Goal: Task Accomplishment & Management: Complete application form

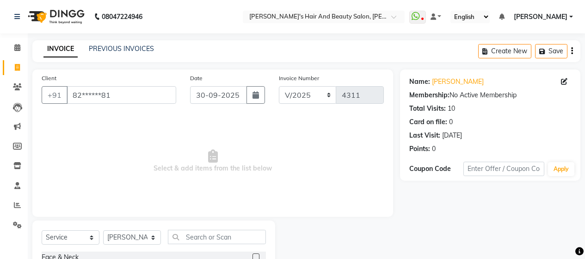
select select "service"
select select "48829"
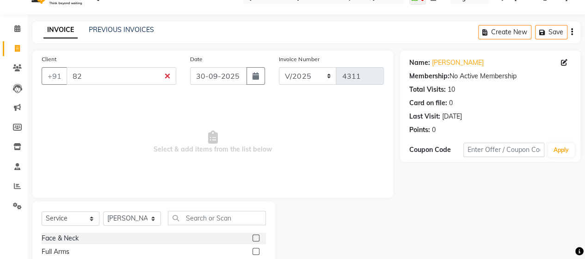
type input "8"
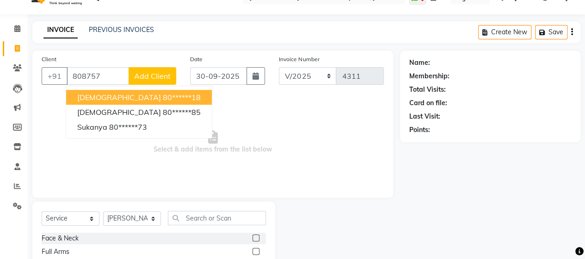
click at [163, 94] on ngb-highlight "80******18" at bounding box center [182, 97] width 38 height 9
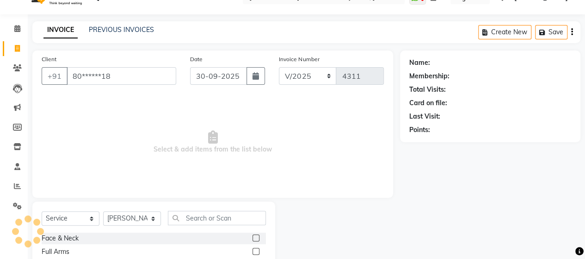
type input "80******18"
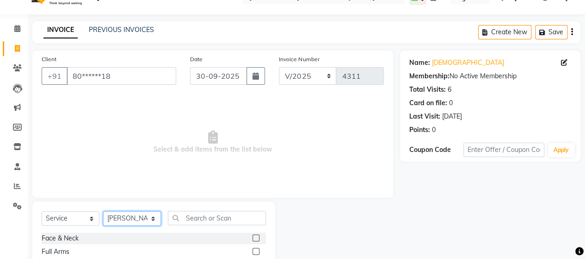
click at [121, 219] on select "Select Stylist Admin Datta Durga [PERSON_NAME] [PERSON_NAME] [PERSON_NAME] Rohit" at bounding box center [132, 218] width 58 height 14
select select "57451"
click at [103, 211] on select "Select Stylist Admin Datta Durga [PERSON_NAME] [PERSON_NAME] [PERSON_NAME] Rohit" at bounding box center [132, 218] width 58 height 14
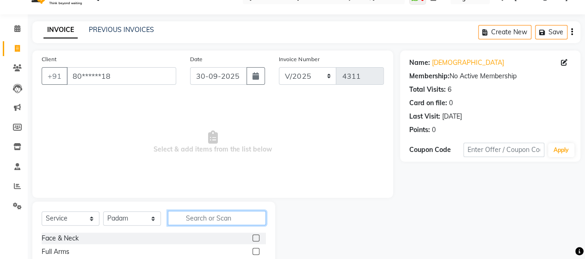
click at [211, 213] on input "text" at bounding box center [217, 218] width 98 height 14
type input "boto"
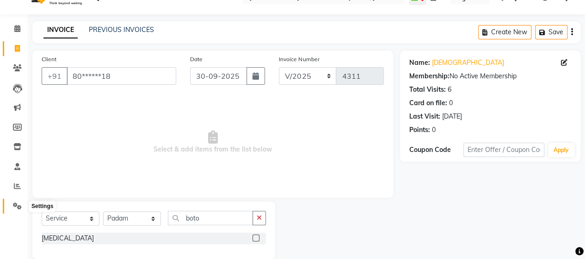
click at [14, 201] on span at bounding box center [17, 206] width 16 height 11
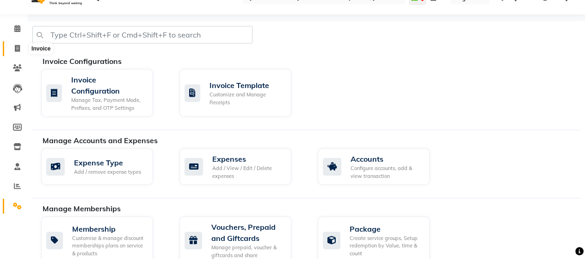
click at [18, 52] on span at bounding box center [17, 48] width 16 height 11
select select "service"
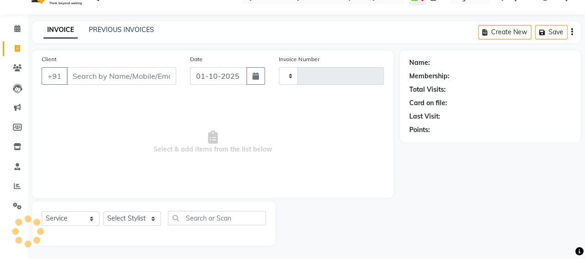
type input "4311"
select select "6429"
click at [87, 78] on input "Client" at bounding box center [122, 76] width 110 height 18
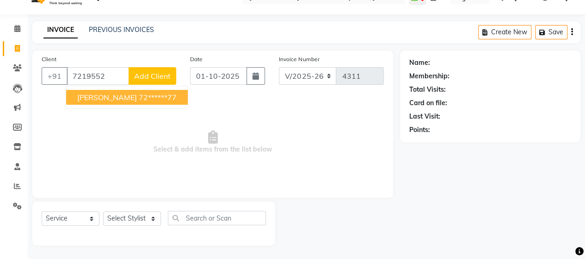
click at [139, 99] on ngb-highlight "72******77" at bounding box center [158, 97] width 38 height 9
type input "72******77"
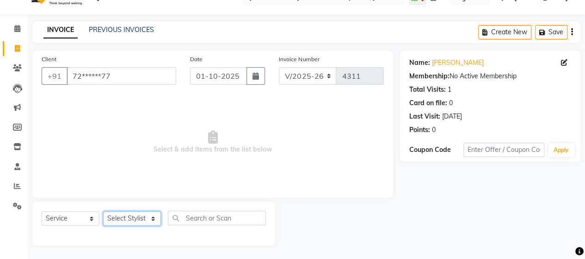
click at [134, 219] on select "Select Stylist Admin Datta Durga [PERSON_NAME] [PERSON_NAME] [PERSON_NAME] Rohit" at bounding box center [132, 218] width 58 height 14
select select "57451"
click at [103, 211] on select "Select Stylist Admin Datta Durga [PERSON_NAME] [PERSON_NAME] [PERSON_NAME] Rohit" at bounding box center [132, 218] width 58 height 14
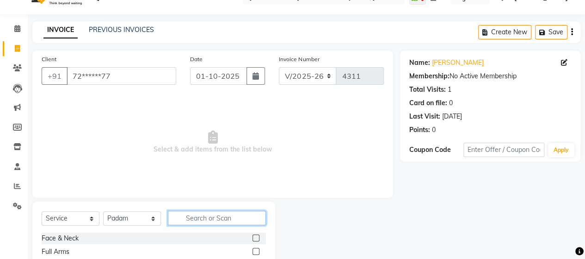
click at [198, 220] on input "text" at bounding box center [217, 218] width 98 height 14
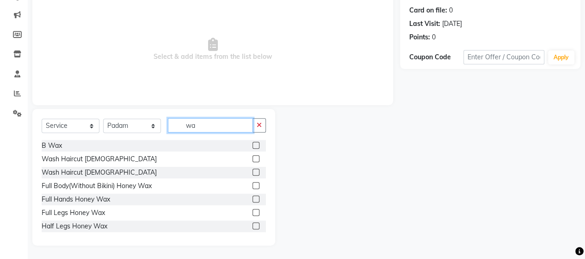
type input "wa"
click at [253, 171] on label at bounding box center [256, 171] width 7 height 7
click at [253, 171] on input "checkbox" at bounding box center [256, 172] width 6 height 6
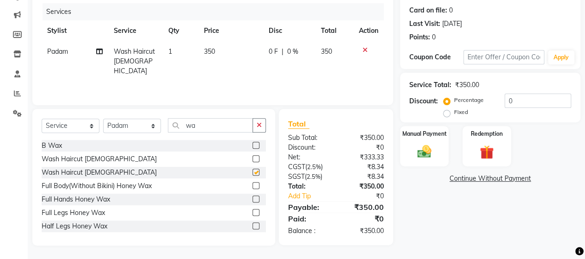
checkbox input "false"
click at [433, 138] on div "Manual Payment" at bounding box center [424, 146] width 50 height 42
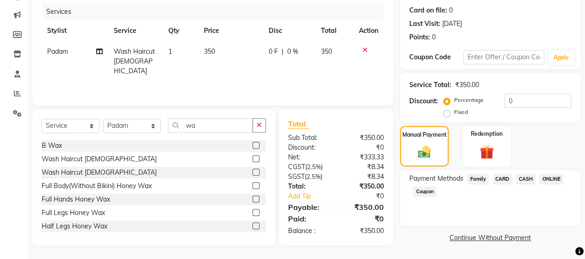
click at [555, 178] on span "ONLINE" at bounding box center [552, 179] width 24 height 11
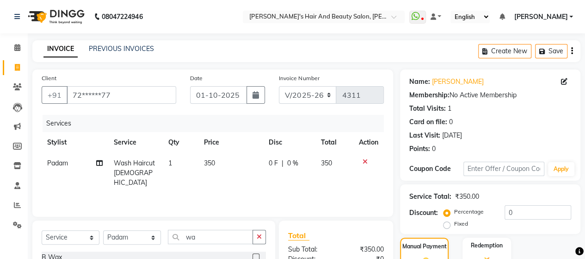
scroll to position [136, 0]
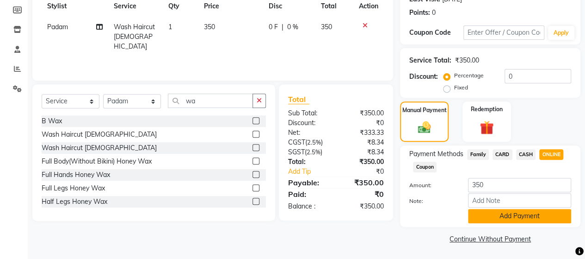
click at [523, 213] on button "Add Payment" at bounding box center [519, 216] width 103 height 14
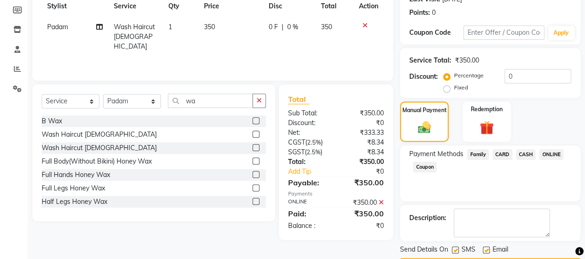
scroll to position [162, 0]
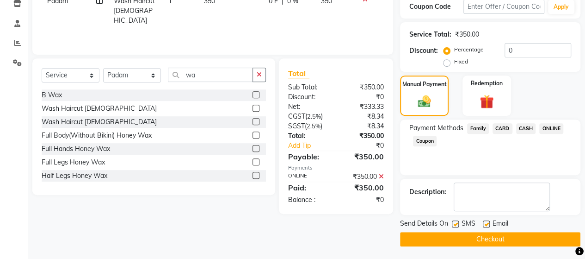
click at [543, 234] on button "Checkout" at bounding box center [490, 239] width 180 height 14
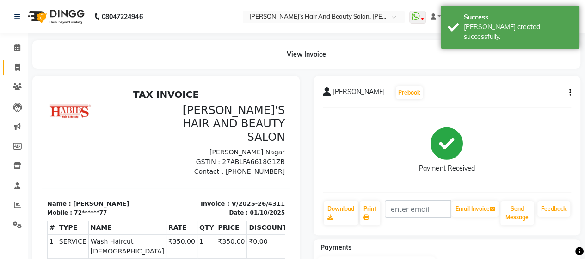
click at [15, 60] on link "Invoice" at bounding box center [14, 67] width 22 height 15
select select "service"
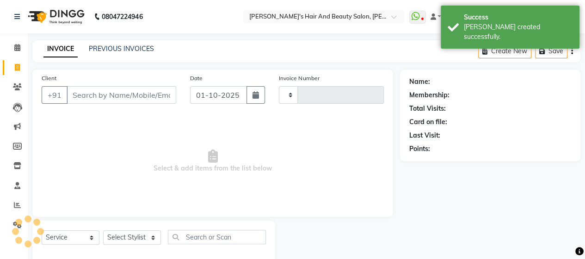
scroll to position [19, 0]
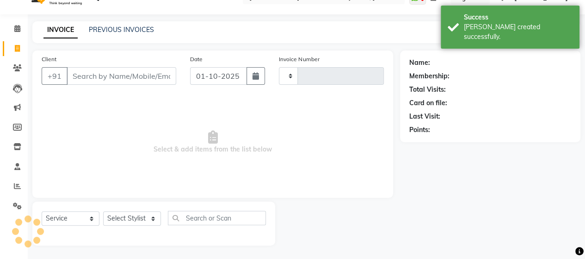
type input "4312"
select select "6429"
click at [91, 83] on input "Client" at bounding box center [122, 76] width 110 height 18
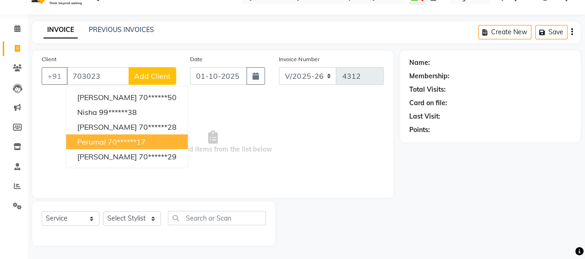
click at [116, 140] on ngb-highlight "70******17" at bounding box center [127, 141] width 38 height 9
type input "70******17"
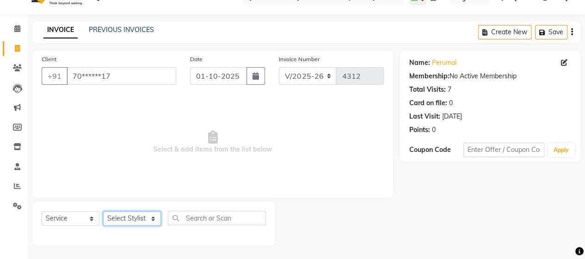
click at [132, 214] on select "Select Stylist Admin Datta Durga [PERSON_NAME] [PERSON_NAME] [PERSON_NAME] Rohit" at bounding box center [132, 218] width 58 height 14
select select "58673"
click at [103, 211] on select "Select Stylist Admin Datta Durga [PERSON_NAME] [PERSON_NAME] [PERSON_NAME] Rohit" at bounding box center [132, 218] width 58 height 14
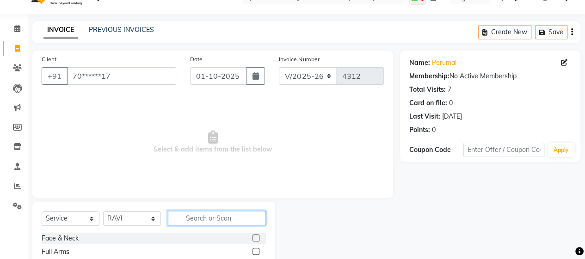
click at [191, 212] on input "text" at bounding box center [217, 218] width 98 height 14
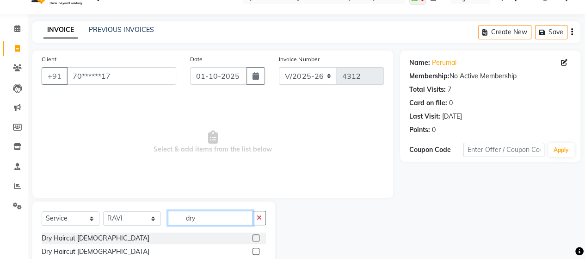
type input "dry"
click at [258, 250] on label at bounding box center [256, 251] width 7 height 7
click at [258, 250] on input "checkbox" at bounding box center [256, 251] width 6 height 6
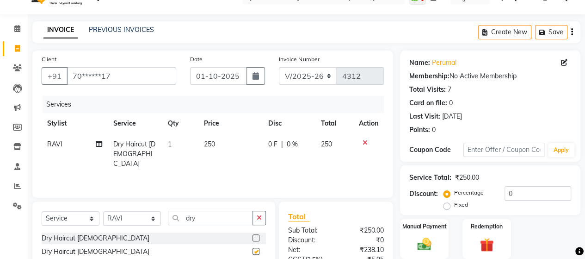
checkbox input "false"
click at [224, 214] on input "dry" at bounding box center [210, 218] width 85 height 14
type input "d"
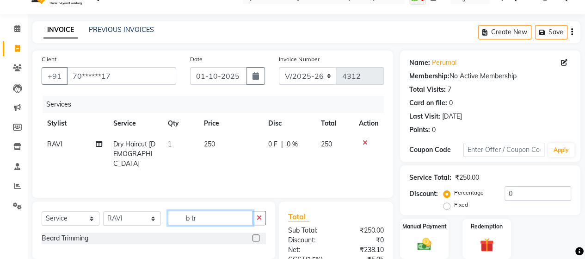
type input "b tr"
click at [259, 237] on label at bounding box center [256, 237] width 7 height 7
click at [259, 237] on input "checkbox" at bounding box center [256, 238] width 6 height 6
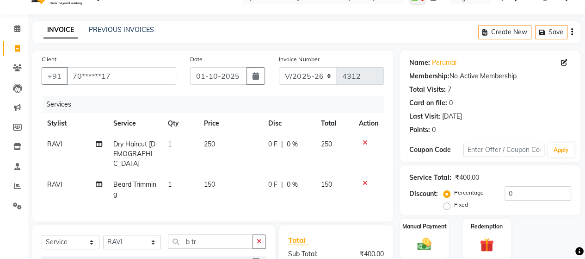
checkbox input "false"
click at [430, 229] on div "Manual Payment" at bounding box center [424, 238] width 50 height 42
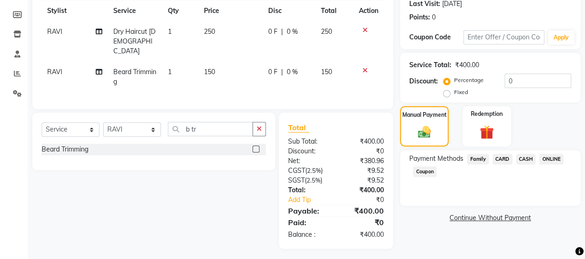
click at [523, 156] on span "CASH" at bounding box center [526, 159] width 20 height 11
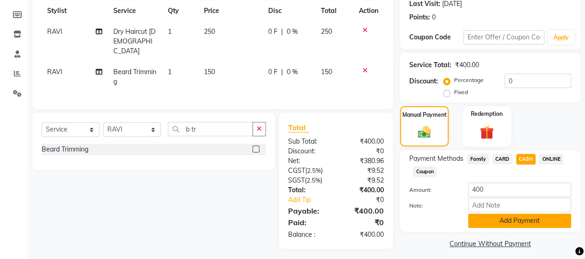
click at [522, 220] on button "Add Payment" at bounding box center [519, 220] width 103 height 14
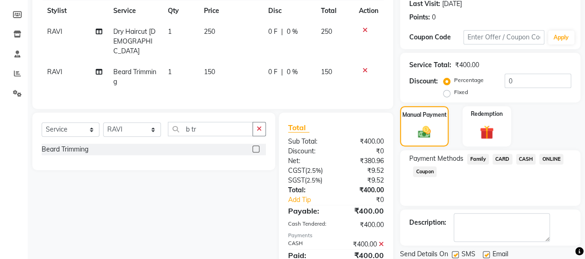
scroll to position [164, 0]
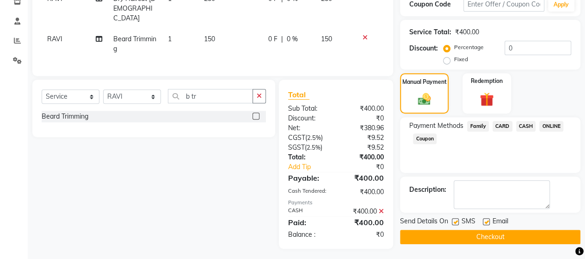
click at [540, 238] on button "Checkout" at bounding box center [490, 236] width 180 height 14
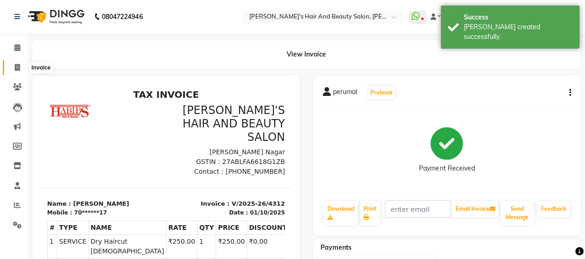
click at [19, 67] on icon at bounding box center [17, 67] width 5 height 7
select select "service"
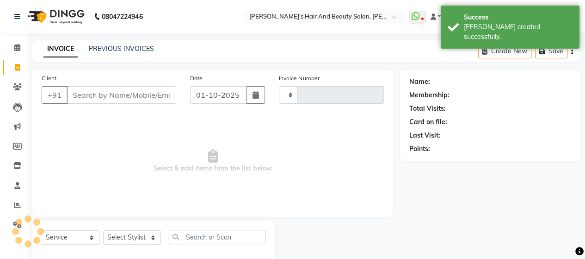
type input "4313"
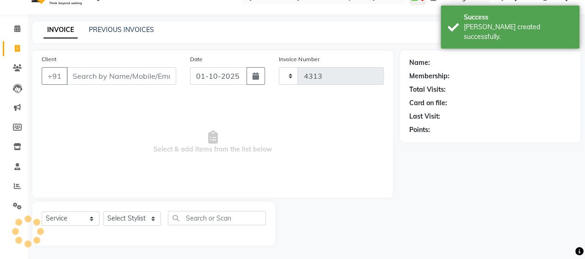
select select "6429"
click at [113, 81] on input "Client" at bounding box center [122, 76] width 110 height 18
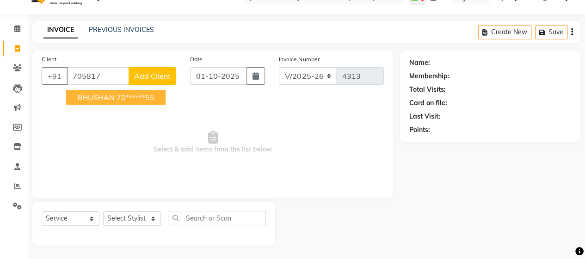
click at [118, 99] on ngb-highlight "70******55" at bounding box center [136, 97] width 38 height 9
type input "70******55"
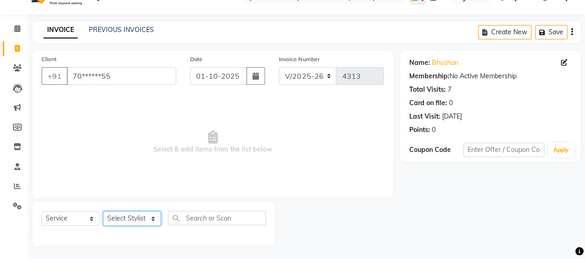
click at [133, 217] on select "Select Stylist Admin Datta Durga [PERSON_NAME] [PERSON_NAME] [PERSON_NAME] Rohit" at bounding box center [132, 218] width 58 height 14
select select "62464"
click at [103, 211] on select "Select Stylist Admin Datta Durga [PERSON_NAME] [PERSON_NAME] [PERSON_NAME] Rohit" at bounding box center [132, 218] width 58 height 14
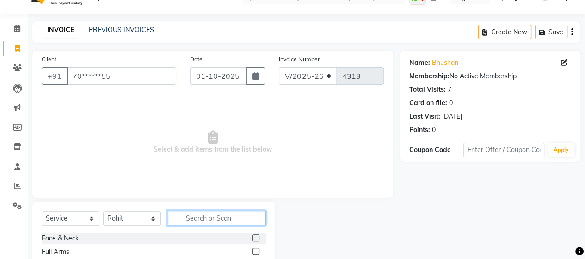
click at [194, 223] on input "text" at bounding box center [217, 218] width 98 height 14
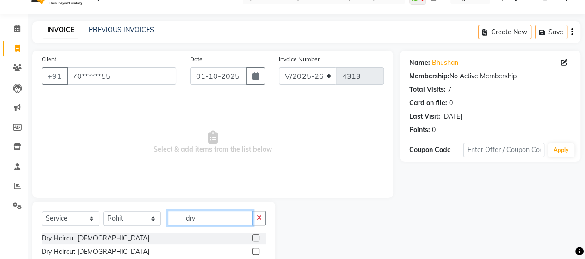
type input "dry"
click at [256, 248] on label at bounding box center [256, 251] width 7 height 7
click at [256, 248] on input "checkbox" at bounding box center [256, 251] width 6 height 6
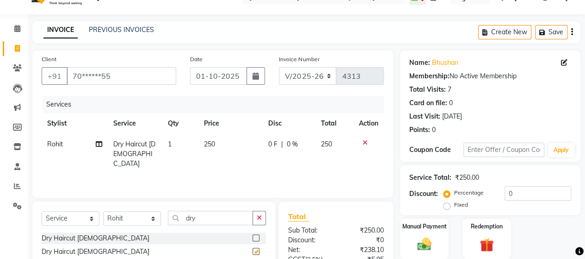
checkbox input "false"
click at [231, 215] on input "dry" at bounding box center [210, 218] width 85 height 14
type input "d"
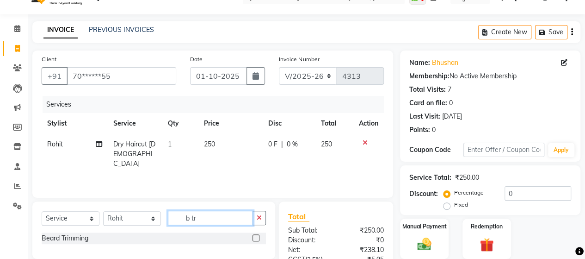
type input "b tr"
click at [258, 236] on label at bounding box center [256, 237] width 7 height 7
click at [258, 236] on input "checkbox" at bounding box center [256, 238] width 6 height 6
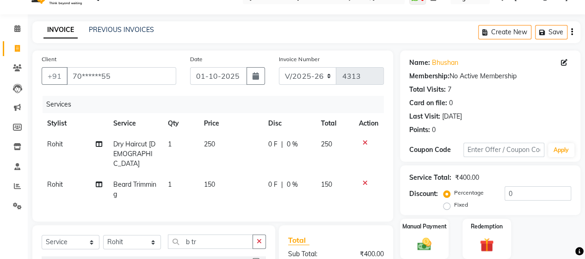
checkbox input "false"
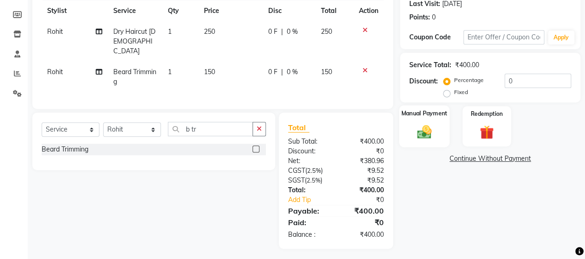
click at [414, 129] on img at bounding box center [425, 131] width 24 height 17
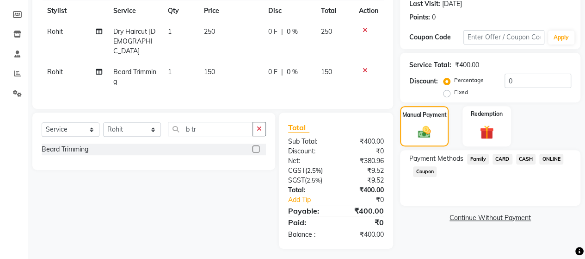
click at [548, 154] on span "ONLINE" at bounding box center [552, 159] width 24 height 11
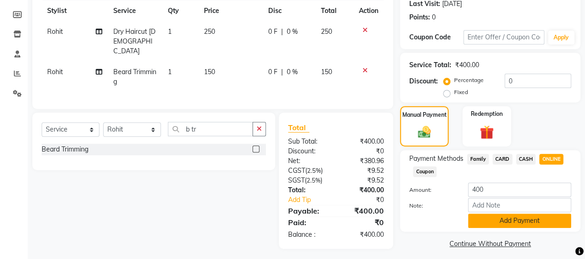
click at [523, 220] on button "Add Payment" at bounding box center [519, 220] width 103 height 14
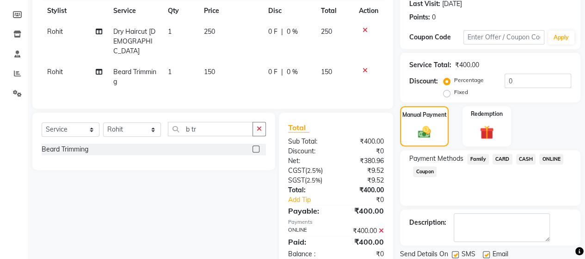
scroll to position [162, 0]
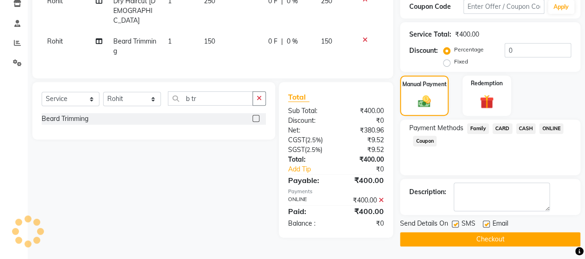
click at [532, 239] on button "Checkout" at bounding box center [490, 239] width 180 height 14
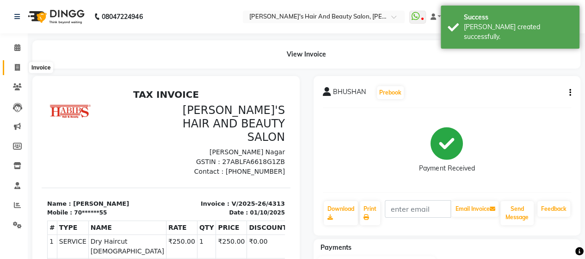
click at [15, 70] on icon at bounding box center [17, 67] width 5 height 7
select select "6429"
select select "service"
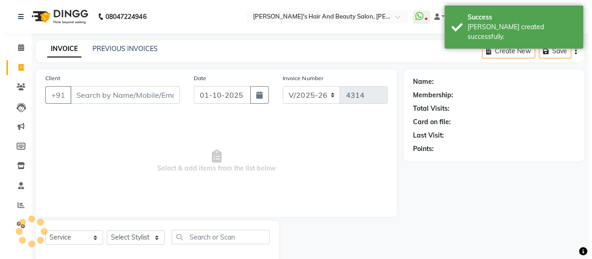
scroll to position [19, 0]
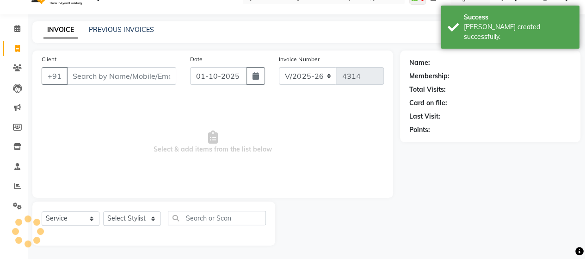
click at [95, 79] on input "Client" at bounding box center [122, 76] width 110 height 18
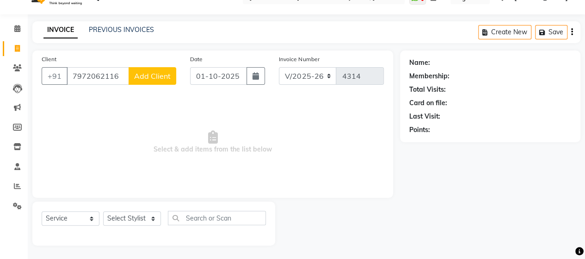
type input "7972062116"
click at [162, 74] on span "Add Client" at bounding box center [152, 75] width 37 height 9
select select "22"
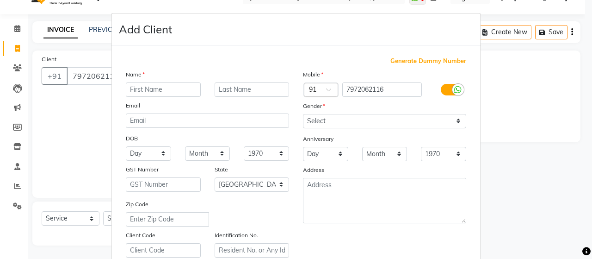
click at [158, 87] on input "text" at bounding box center [163, 89] width 75 height 14
type input "more"
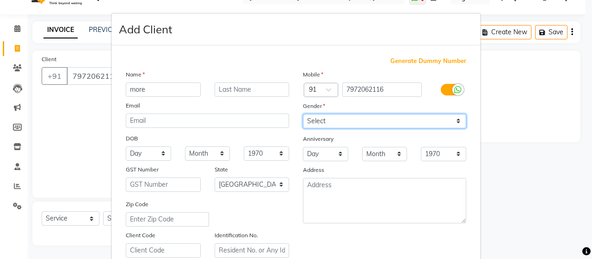
click at [309, 121] on select "Select [DEMOGRAPHIC_DATA] [DEMOGRAPHIC_DATA] Other Prefer Not To Say" at bounding box center [384, 121] width 163 height 14
select select "[DEMOGRAPHIC_DATA]"
click at [303, 114] on select "Select [DEMOGRAPHIC_DATA] [DEMOGRAPHIC_DATA] Other Prefer Not To Say" at bounding box center [384, 121] width 163 height 14
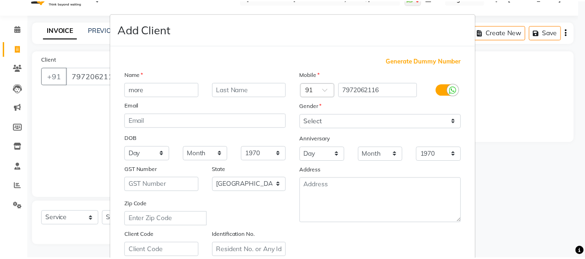
scroll to position [167, 0]
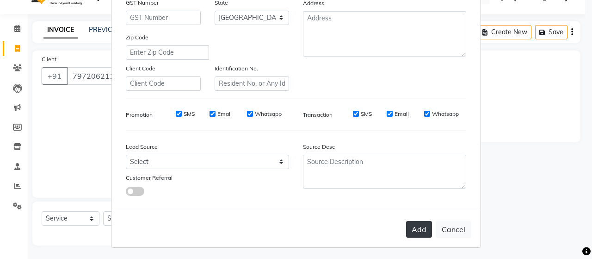
click at [410, 227] on button "Add" at bounding box center [419, 229] width 26 height 17
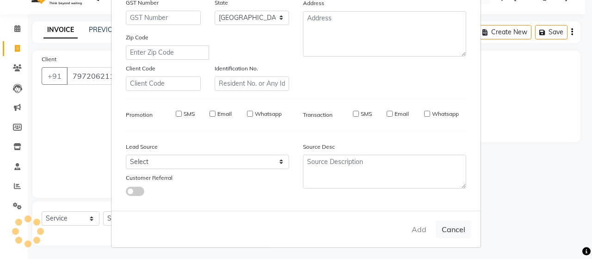
type input "79******16"
select select
select select "null"
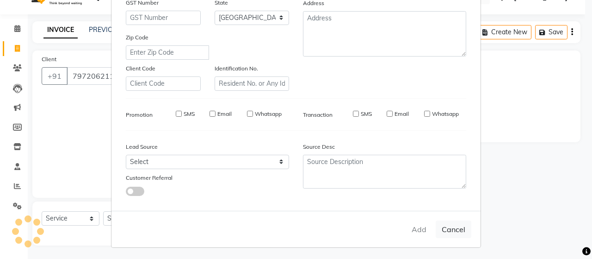
select select
checkbox input "false"
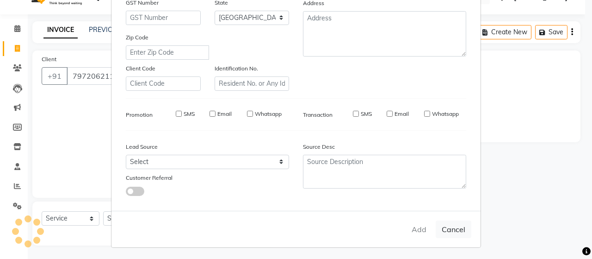
checkbox input "false"
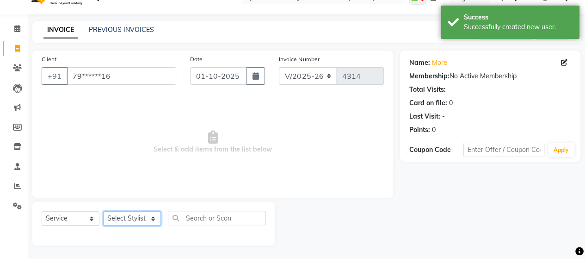
click at [126, 220] on select "Select Stylist Admin Datta Durga [PERSON_NAME] [PERSON_NAME] [PERSON_NAME] Rohit" at bounding box center [132, 218] width 58 height 14
select select "48829"
click at [103, 211] on select "Select Stylist Admin Datta Durga [PERSON_NAME] [PERSON_NAME] [PERSON_NAME] Rohit" at bounding box center [132, 218] width 58 height 14
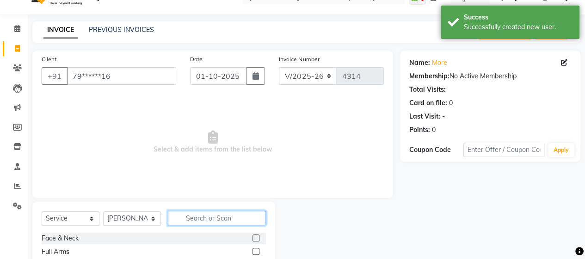
click at [209, 214] on input "text" at bounding box center [217, 218] width 98 height 14
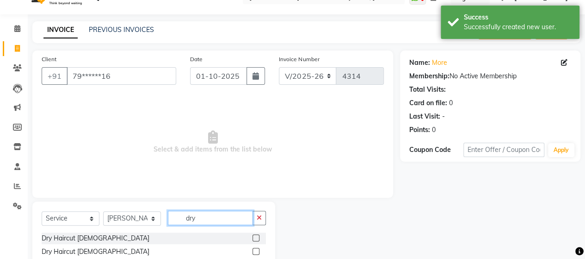
type input "dry"
click at [255, 237] on label at bounding box center [256, 237] width 7 height 7
click at [255, 237] on input "checkbox" at bounding box center [256, 238] width 6 height 6
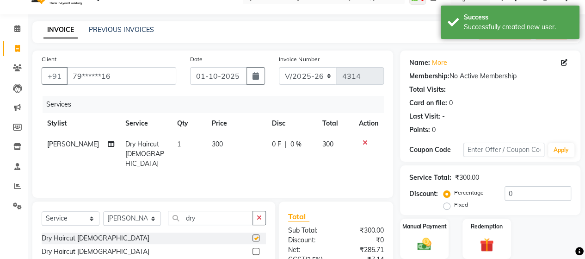
checkbox input "false"
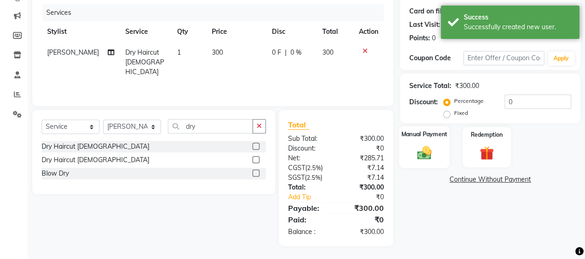
click at [419, 141] on div "Manual Payment" at bounding box center [424, 147] width 50 height 42
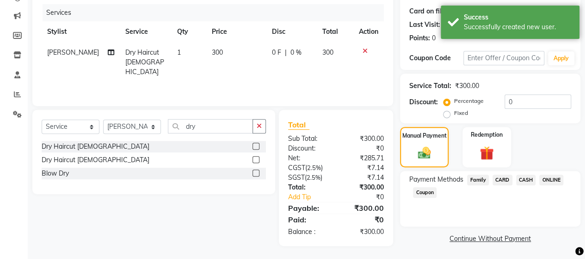
click at [548, 180] on span "ONLINE" at bounding box center [552, 179] width 24 height 11
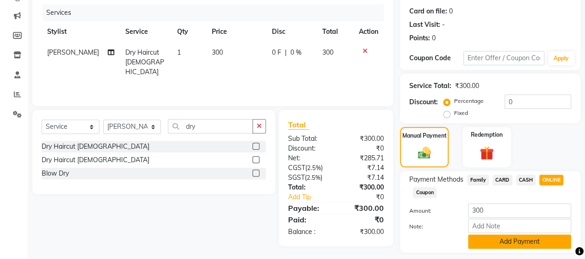
click at [525, 242] on button "Add Payment" at bounding box center [519, 241] width 103 height 14
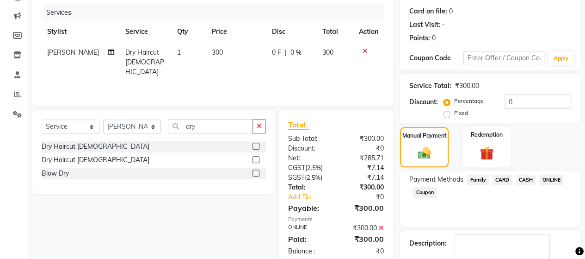
scroll to position [162, 0]
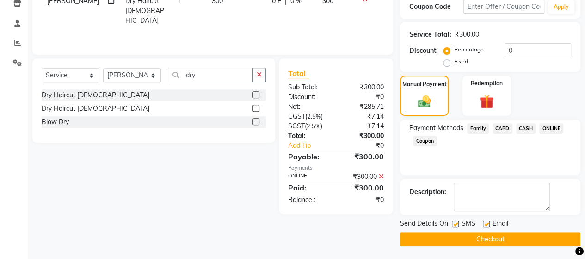
click at [532, 239] on button "Checkout" at bounding box center [490, 239] width 180 height 14
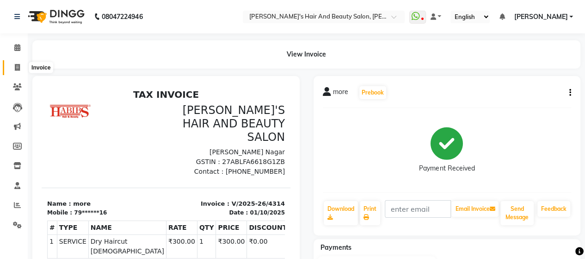
click at [17, 64] on icon at bounding box center [17, 67] width 5 height 7
select select "6429"
select select "service"
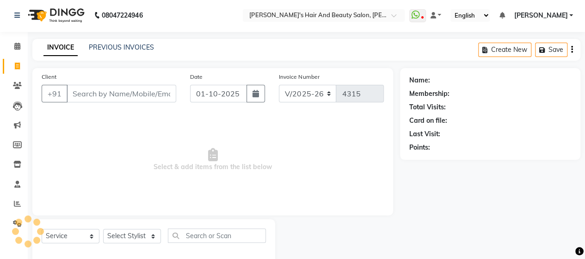
scroll to position [19, 0]
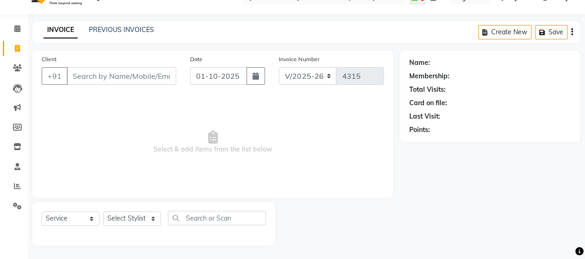
click at [96, 74] on input "Client" at bounding box center [122, 76] width 110 height 18
type input "0"
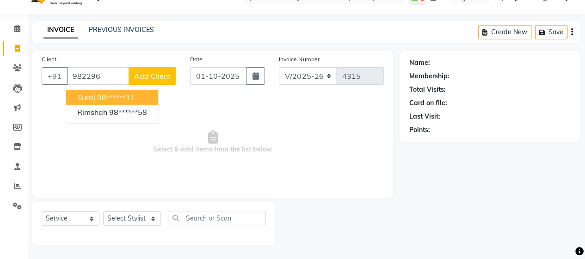
click at [108, 93] on ngb-highlight "98******11" at bounding box center [116, 97] width 38 height 9
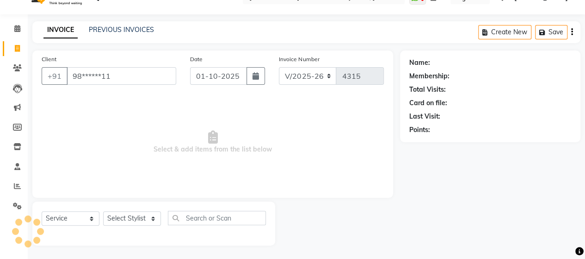
type input "98******11"
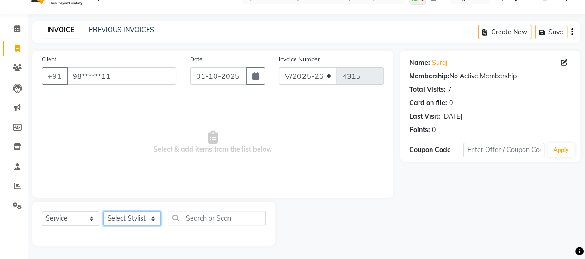
click at [139, 211] on select "Select Stylist Admin Datta Durga [PERSON_NAME] [PERSON_NAME] [PERSON_NAME] Rohit" at bounding box center [132, 218] width 58 height 14
select select "48826"
click at [103, 211] on select "Select Stylist Admin Datta Durga [PERSON_NAME] [PERSON_NAME] [PERSON_NAME] Rohit" at bounding box center [132, 218] width 58 height 14
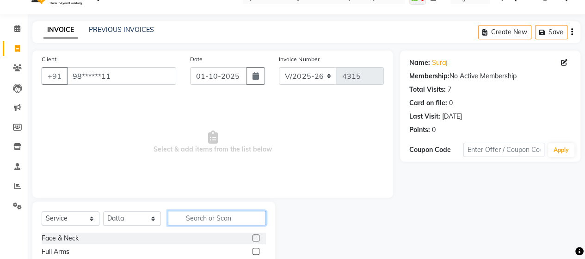
click at [196, 214] on input "text" at bounding box center [217, 218] width 98 height 14
